Goal: Information Seeking & Learning: Learn about a topic

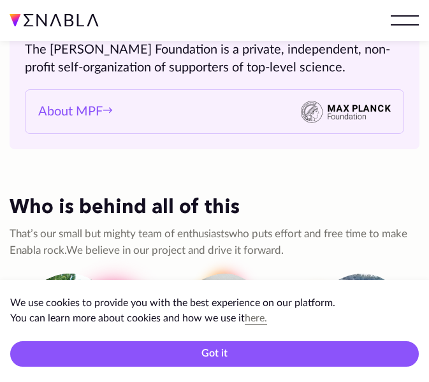
scroll to position [2274, 0]
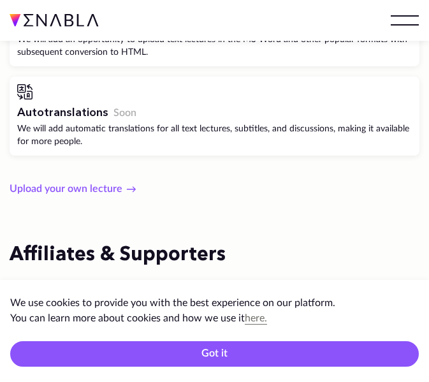
click at [292, 142] on div "Autotranslations Soon We will add automatic translations for all text lectures,…" at bounding box center [215, 115] width 410 height 79
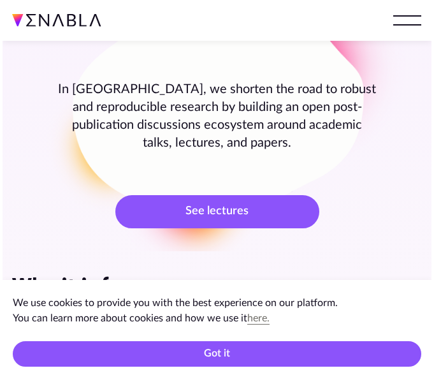
scroll to position [0, 0]
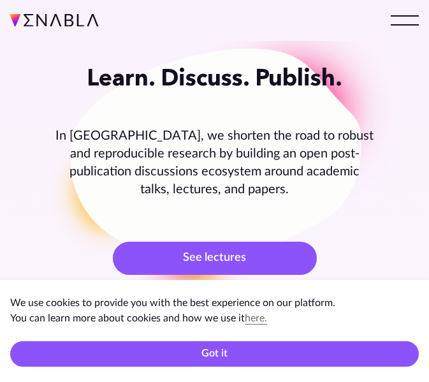
click at [398, 20] on button at bounding box center [405, 20] width 28 height 25
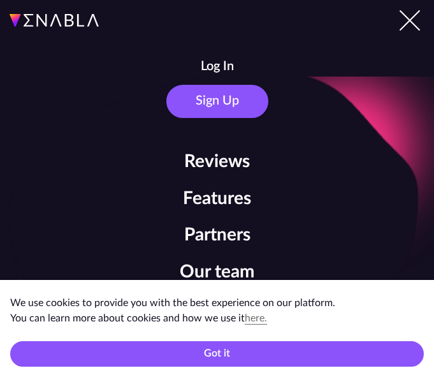
click at [221, 48] on div "Log In Sign Up Reviews Features Partners Our team Follow us on social media to …" at bounding box center [217, 215] width 434 height 430
click at [219, 61] on button "Log In" at bounding box center [217, 66] width 33 height 31
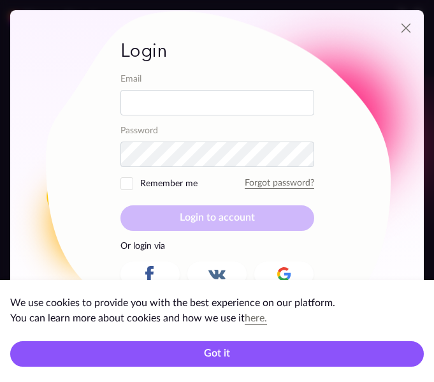
click at [284, 277] on icon at bounding box center [287, 276] width 6 height 6
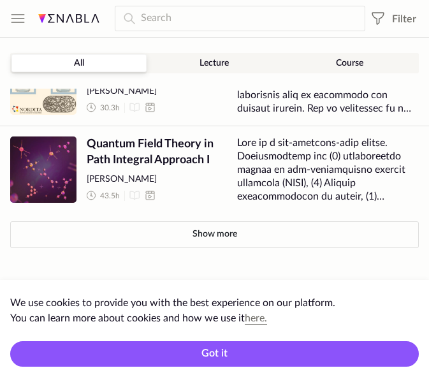
scroll to position [191, 0]
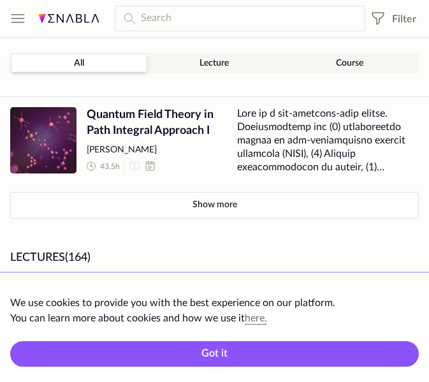
click at [284, 197] on button "Show more" at bounding box center [214, 205] width 409 height 27
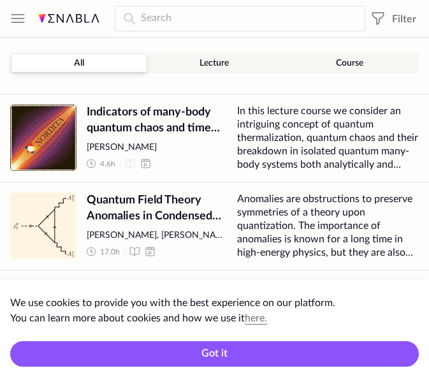
scroll to position [701, 0]
